Goal: Task Accomplishment & Management: Manage account settings

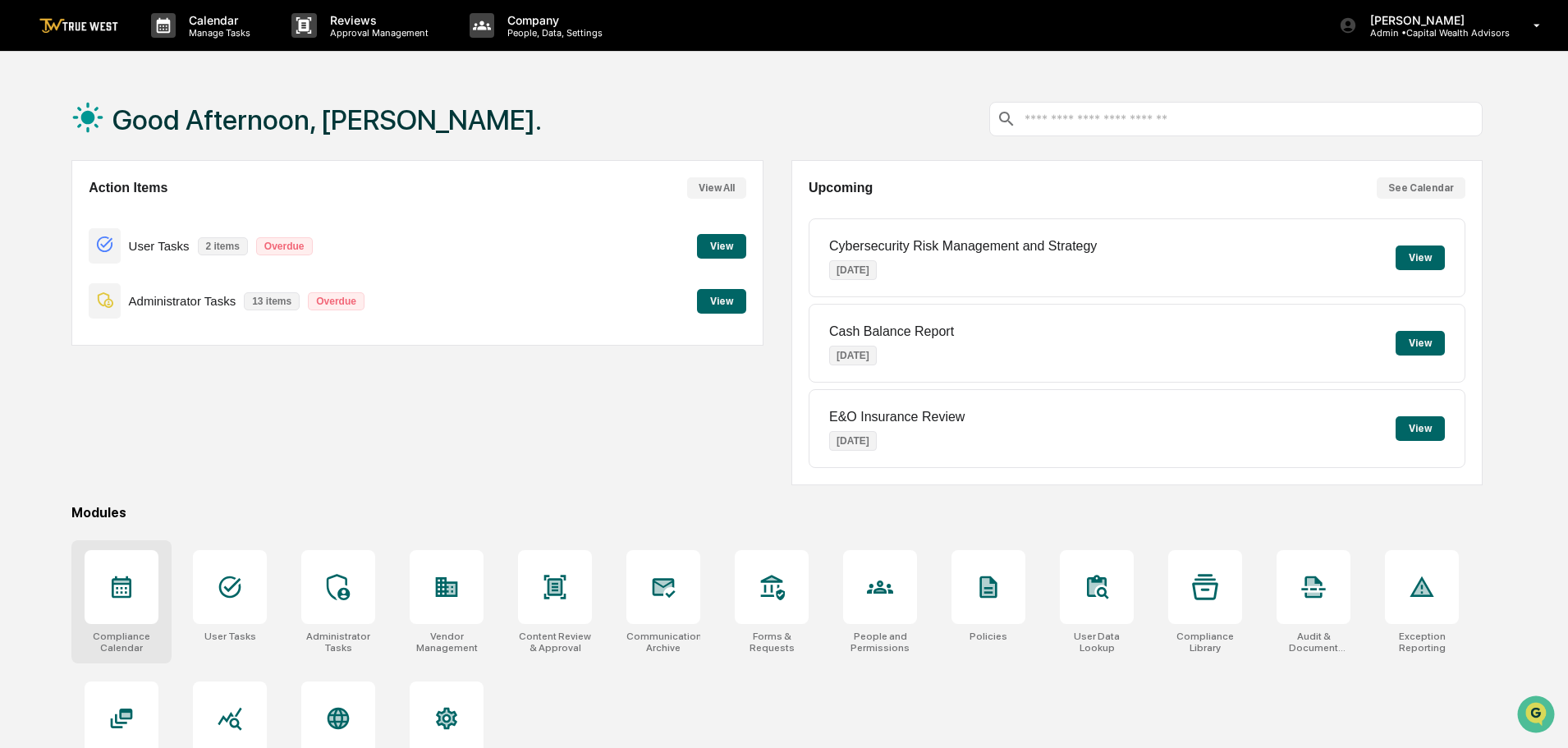
click at [118, 597] on icon at bounding box center [122, 587] width 20 height 22
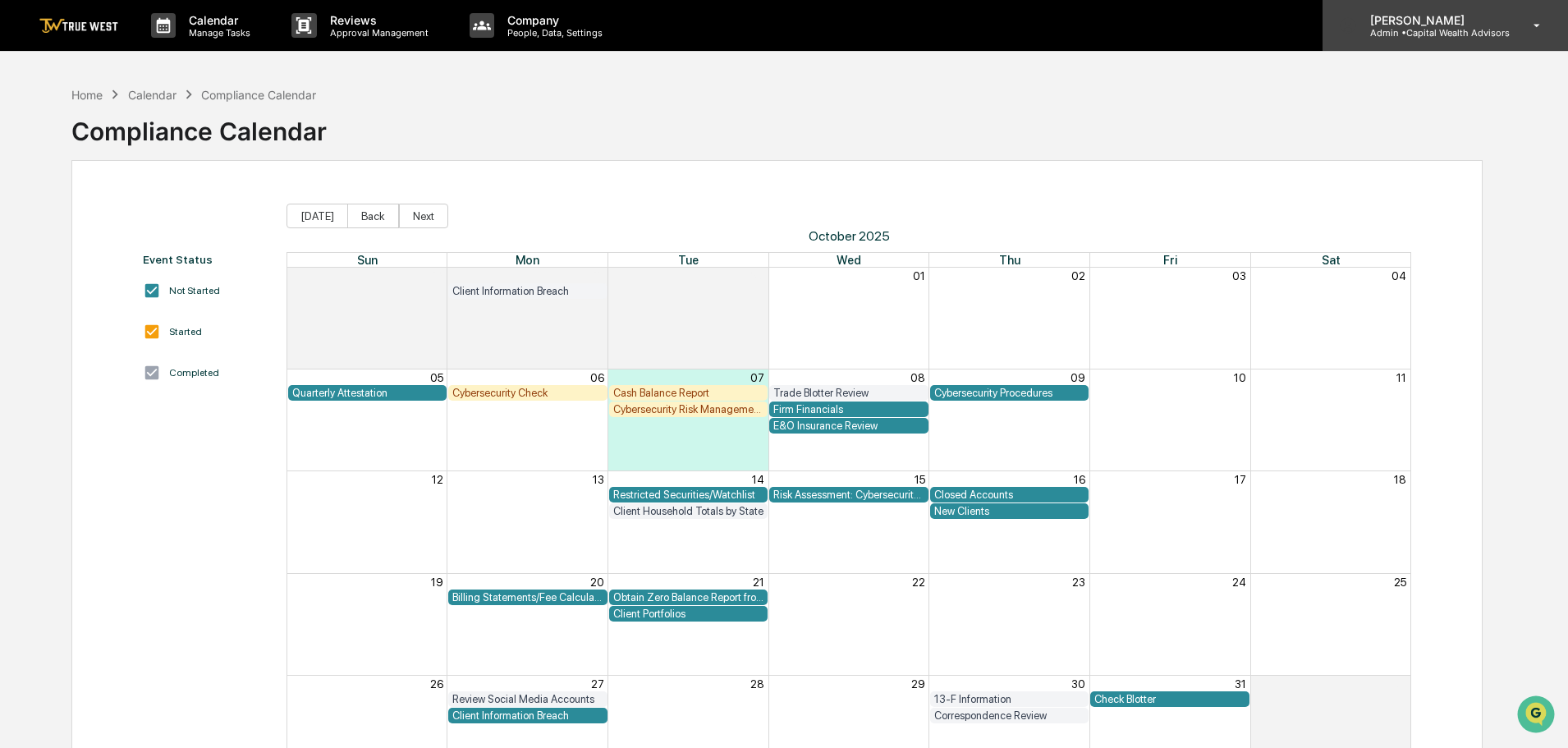
click at [1409, 23] on p "[PERSON_NAME]" at bounding box center [1434, 20] width 153 height 14
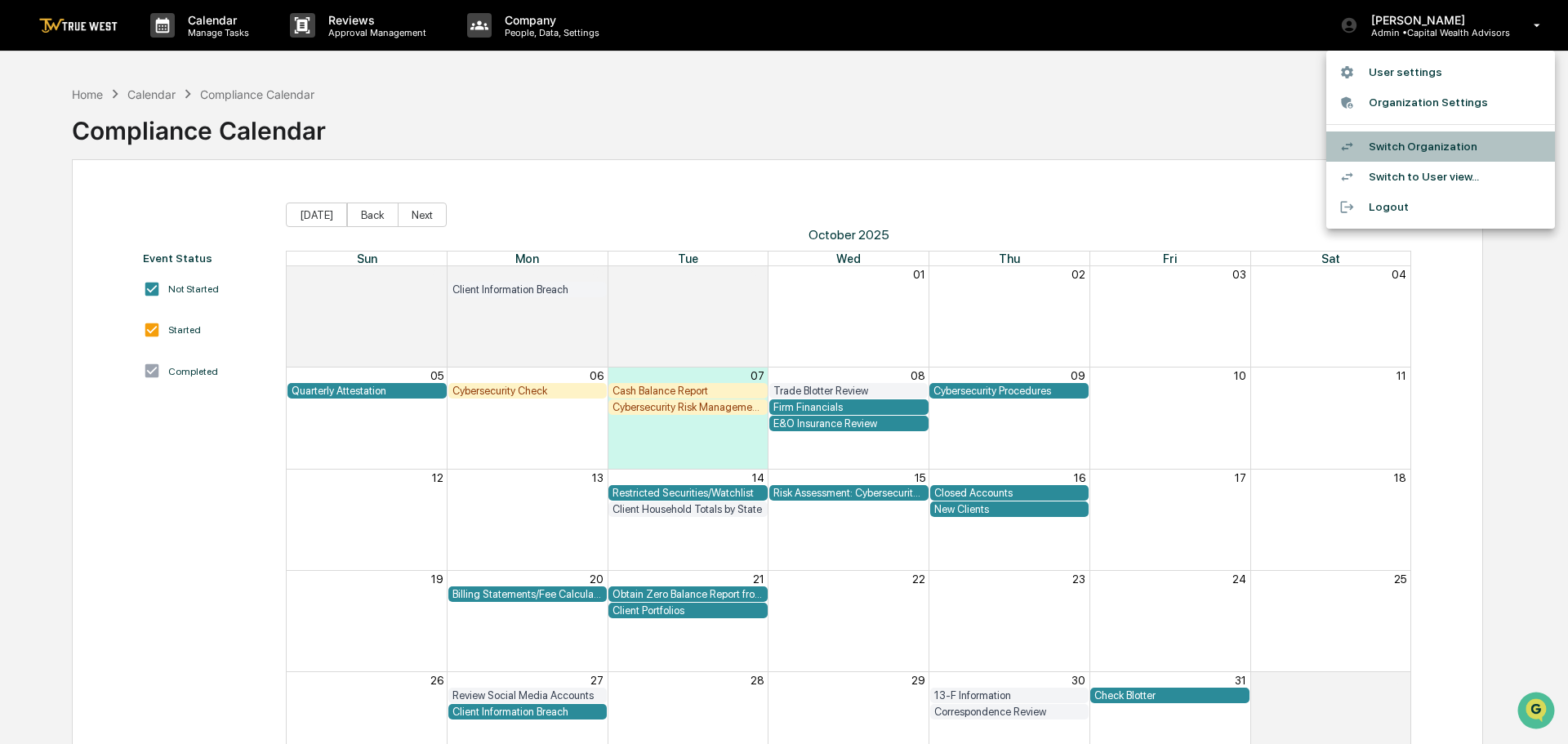
click at [1398, 145] on li "Switch Organization" at bounding box center [1440, 147] width 229 height 30
